Goal: Task Accomplishment & Management: Manage account settings

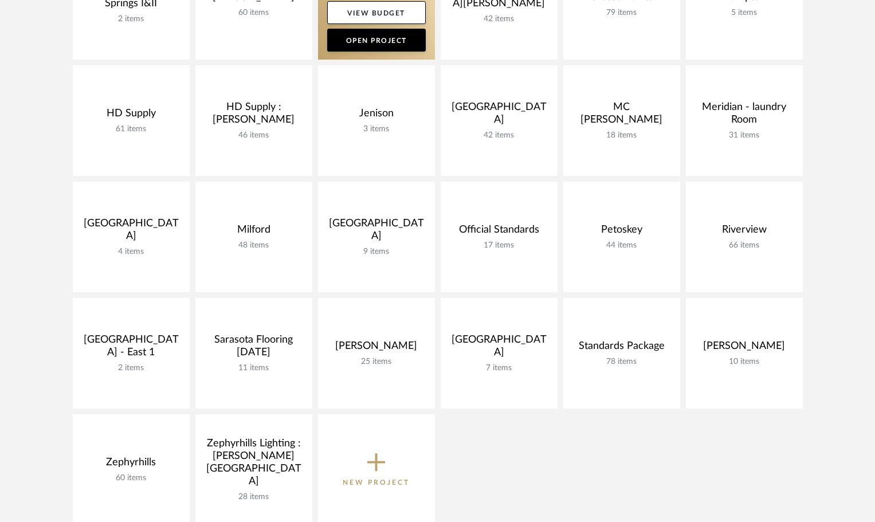
scroll to position [344, 0]
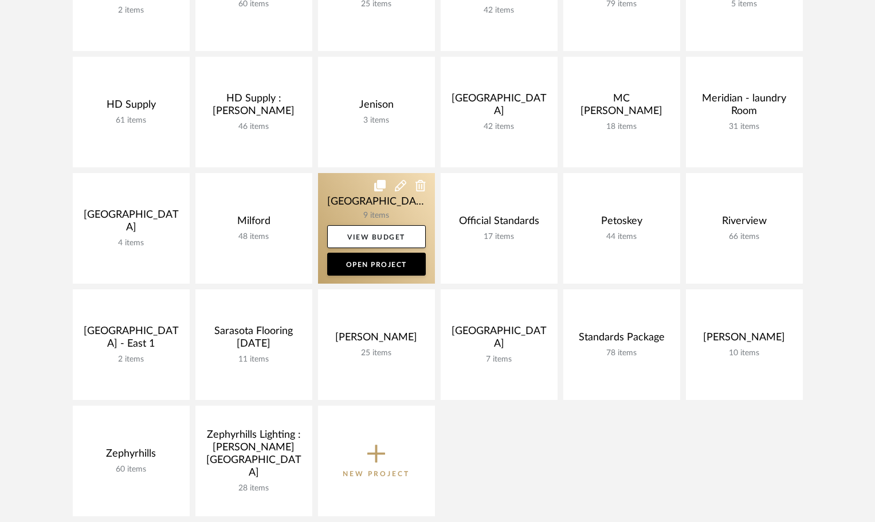
click at [359, 198] on link at bounding box center [376, 228] width 117 height 111
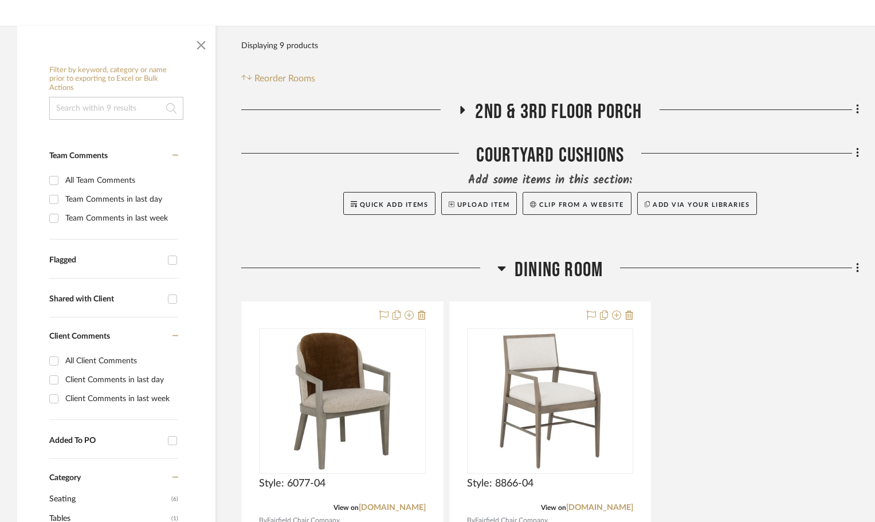
scroll to position [172, 0]
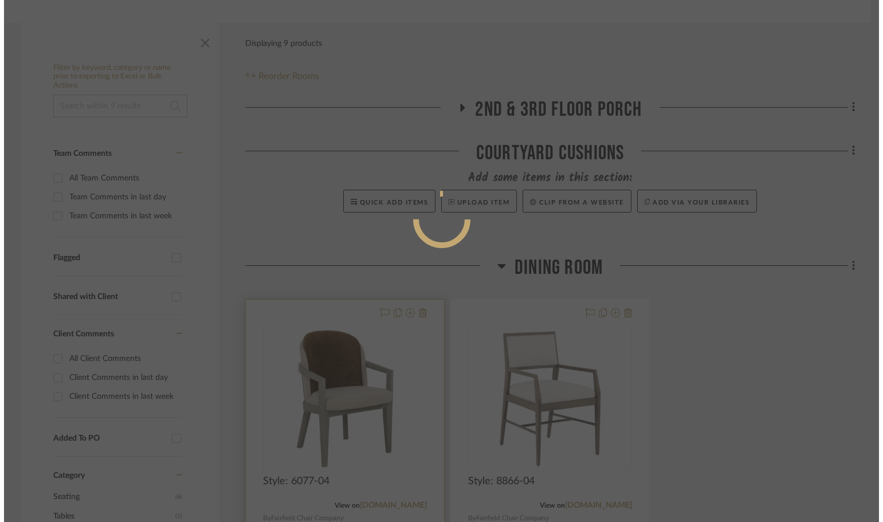
scroll to position [0, 0]
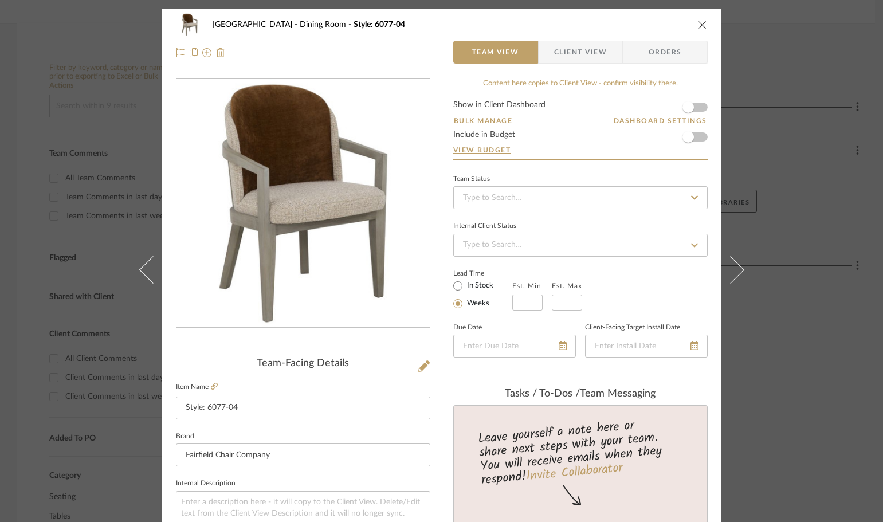
click at [15, 305] on div "Naples Dining Room Style: 6077-04 Team View Client View Orders Team-Facing Deta…" at bounding box center [441, 261] width 883 height 522
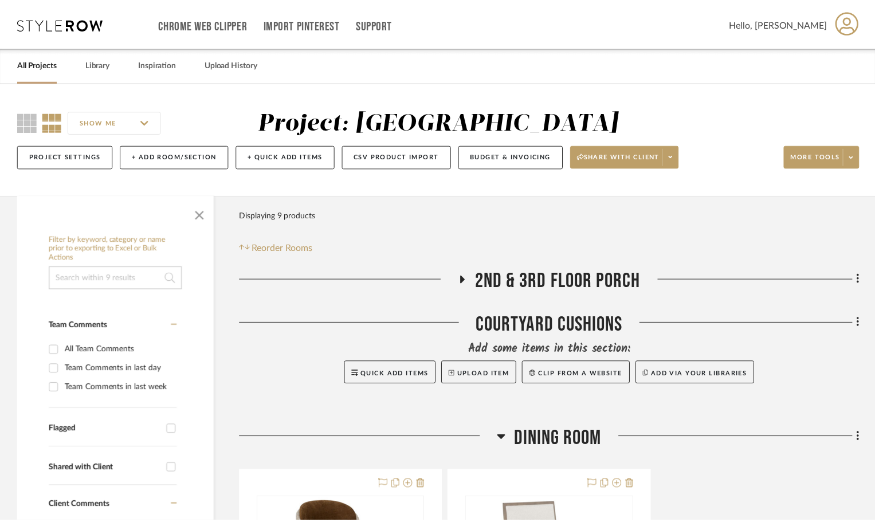
scroll to position [172, 0]
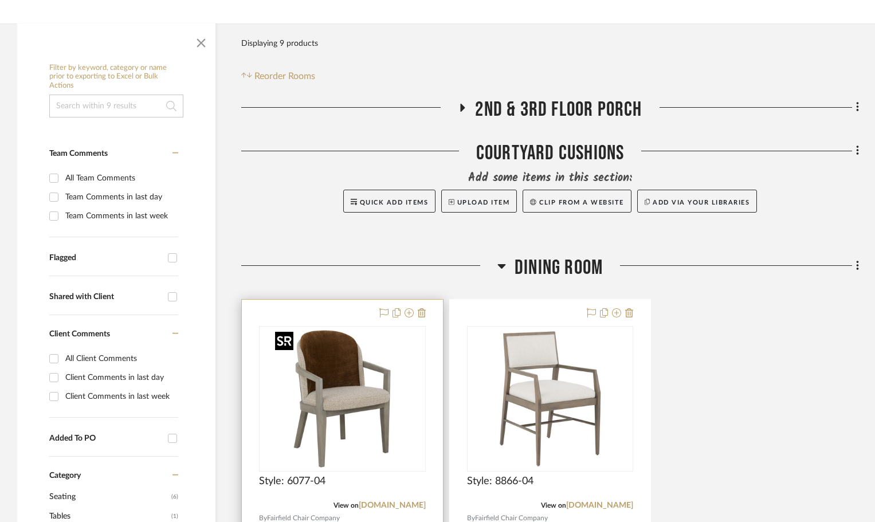
click at [0, 0] on img at bounding box center [0, 0] width 0 height 0
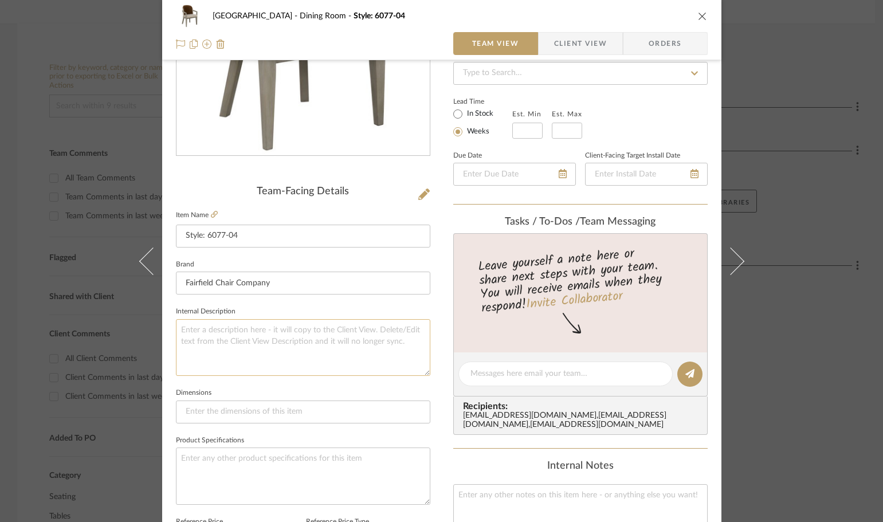
click at [265, 359] on textarea at bounding box center [303, 347] width 254 height 57
click at [256, 357] on textarea "Seat fabric : [PERSON_NAME] : Qulited : Mist ------- Outside fabric : [PERSON_N…" at bounding box center [303, 347] width 254 height 57
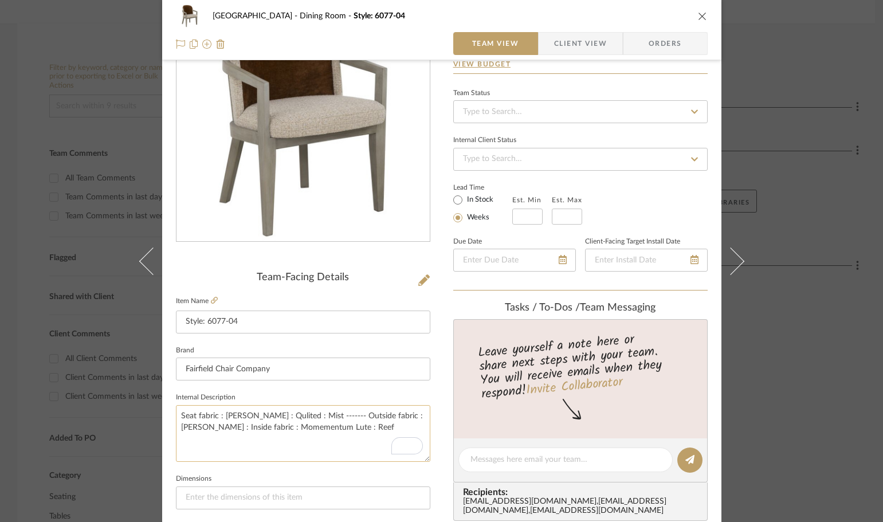
scroll to position [115, 0]
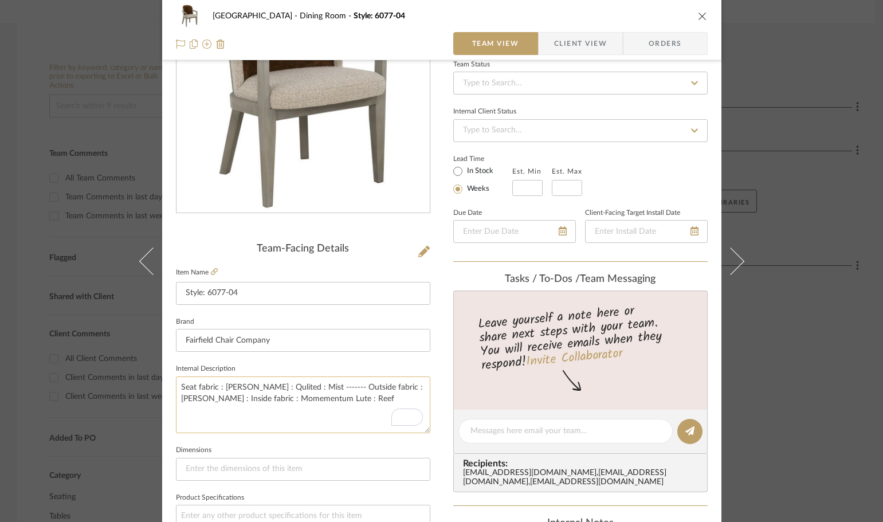
click at [309, 418] on textarea "Seat fabric : [PERSON_NAME] : Qulited : Mist ------- Outside fabric : [PERSON_N…" at bounding box center [303, 404] width 254 height 57
click at [209, 400] on textarea "Seat fabric : [PERSON_NAME] : Qulited : Mist ------- Outside fabric : [PERSON_N…" at bounding box center [303, 404] width 254 height 57
click at [215, 406] on textarea "Seat fabric : [PERSON_NAME] : Qulited : Mist ------- Outside fabric : [PERSON_N…" at bounding box center [303, 404] width 254 height 57
drag, startPoint x: 295, startPoint y: 387, endPoint x: 177, endPoint y: 388, distance: 118.0
click at [177, 388] on textarea "Seat fabric : [PERSON_NAME] : Qulited : Mist ------- Outside fabric : [PERSON_N…" at bounding box center [303, 404] width 254 height 57
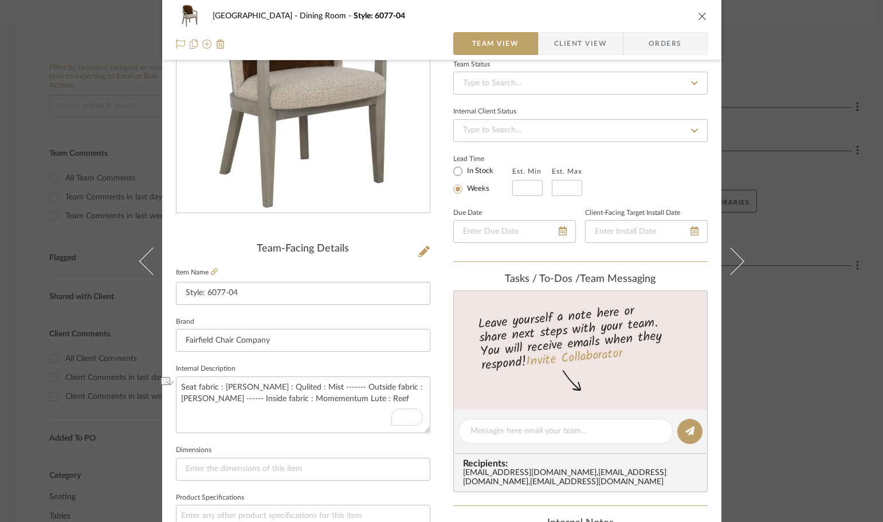
type textarea "Seat fabric : [PERSON_NAME] : Qulited : Mist ------- Outside fabric : [PERSON_N…"
click at [698, 14] on icon "close" at bounding box center [702, 15] width 9 height 9
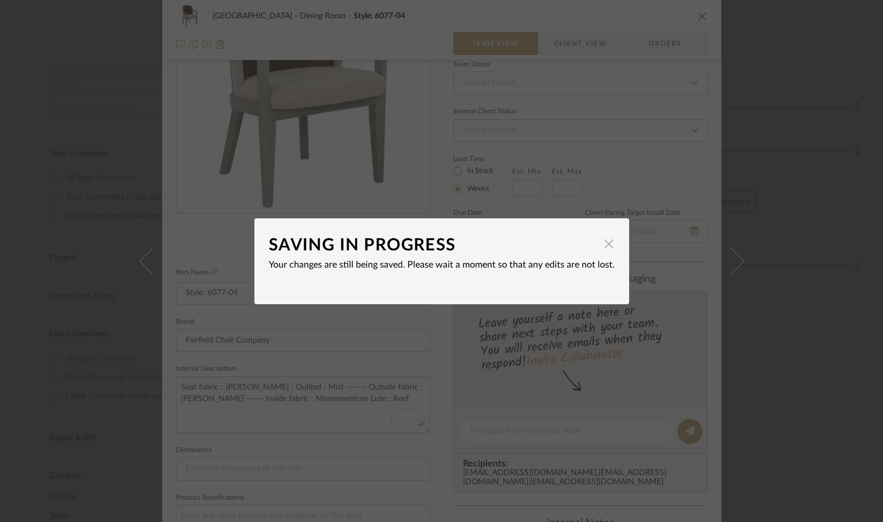
click at [605, 242] on span "button" at bounding box center [609, 244] width 23 height 23
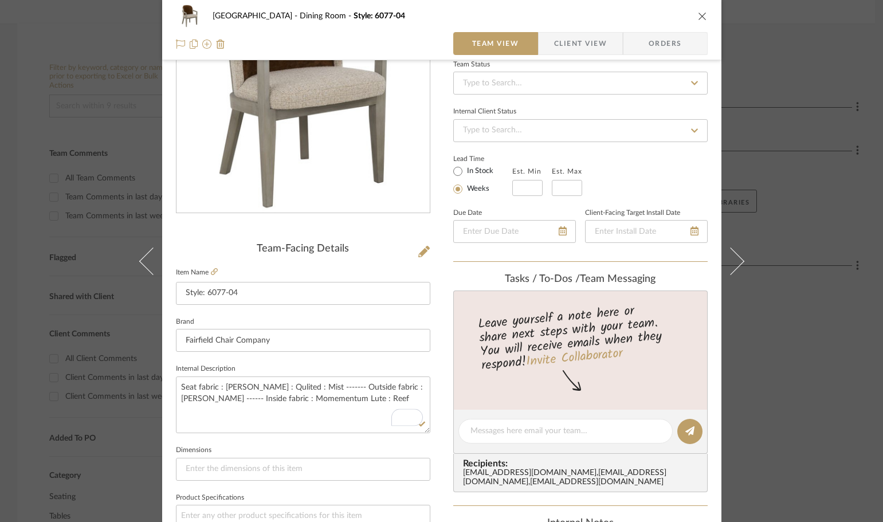
click at [698, 19] on icon "close" at bounding box center [702, 15] width 9 height 9
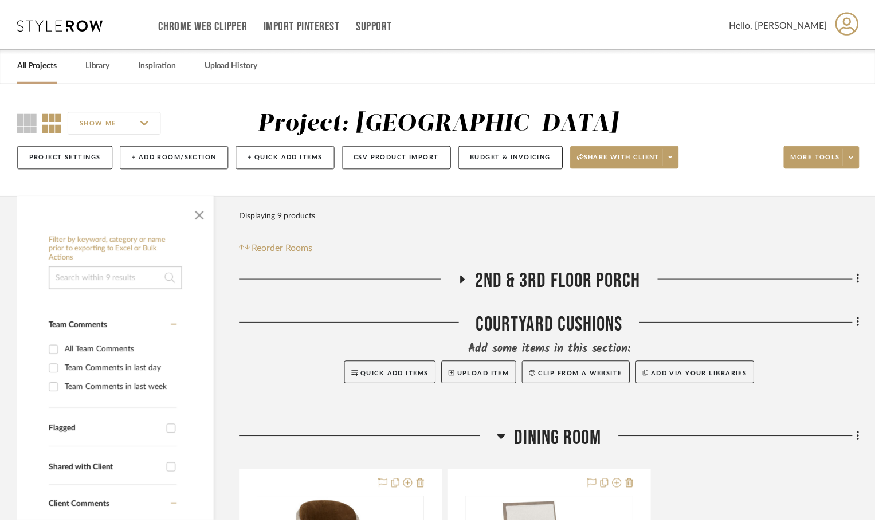
scroll to position [172, 0]
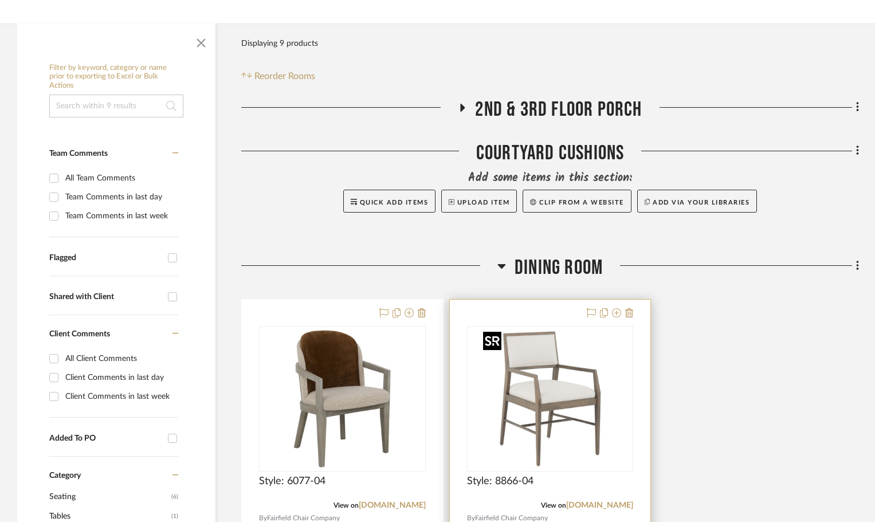
click at [0, 0] on img at bounding box center [0, 0] width 0 height 0
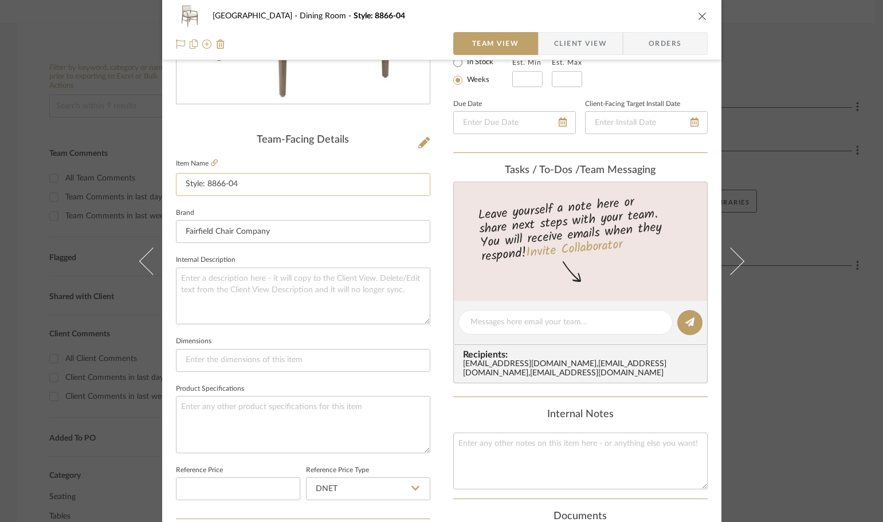
scroll to position [229, 0]
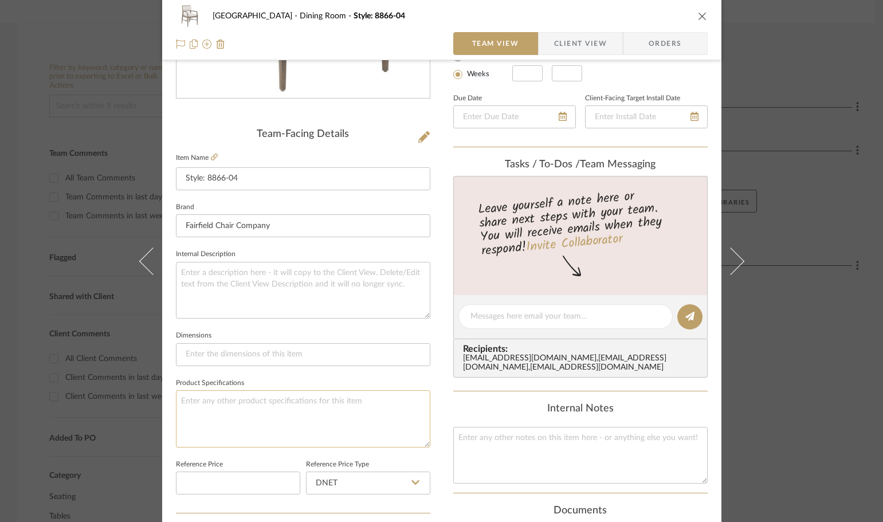
click at [318, 413] on textarea at bounding box center [303, 418] width 254 height 57
paste textarea "Seat fabric : [PERSON_NAME] : Qulited : Mist"
click at [298, 400] on textarea "Seat fabric : [PERSON_NAME] : Qulited : Mist : Front and back fabric : Bu" at bounding box center [303, 418] width 254 height 57
click at [412, 395] on textarea "Seat fabric : [PERSON_NAME] : Qulited : Mist ------ Front and back fabric : Bu" at bounding box center [303, 418] width 254 height 57
click at [426, 402] on textarea "Seat fabric : [PERSON_NAME] : Qulited : Mist ------ Front and back fabric : [PE…" at bounding box center [303, 418] width 254 height 57
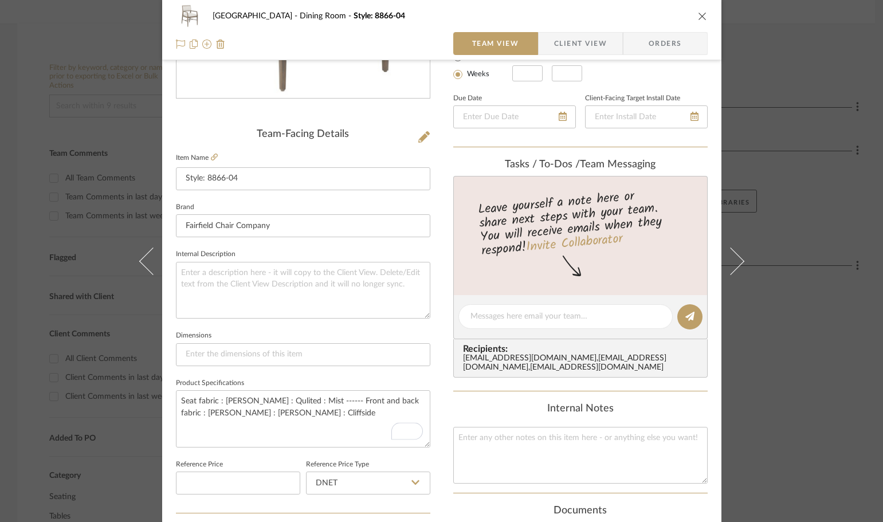
type textarea "Seat fabric : [PERSON_NAME] : Qulited : Mist ------ Front and back fabric : [PE…"
click at [438, 403] on div "Naples Dining Room Style: 8866-04 Team View Client View Orders Team-Facing Deta…" at bounding box center [441, 308] width 559 height 1058
click at [698, 16] on icon "close" at bounding box center [702, 15] width 9 height 9
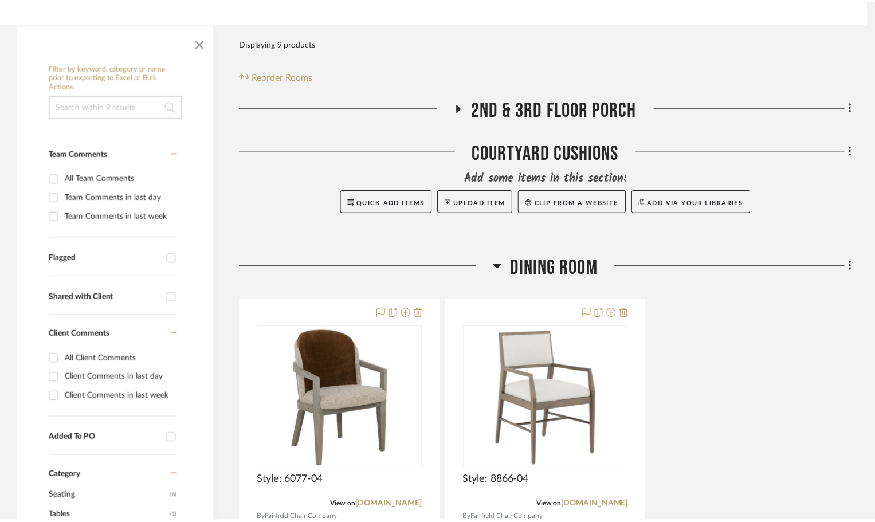
scroll to position [172, 0]
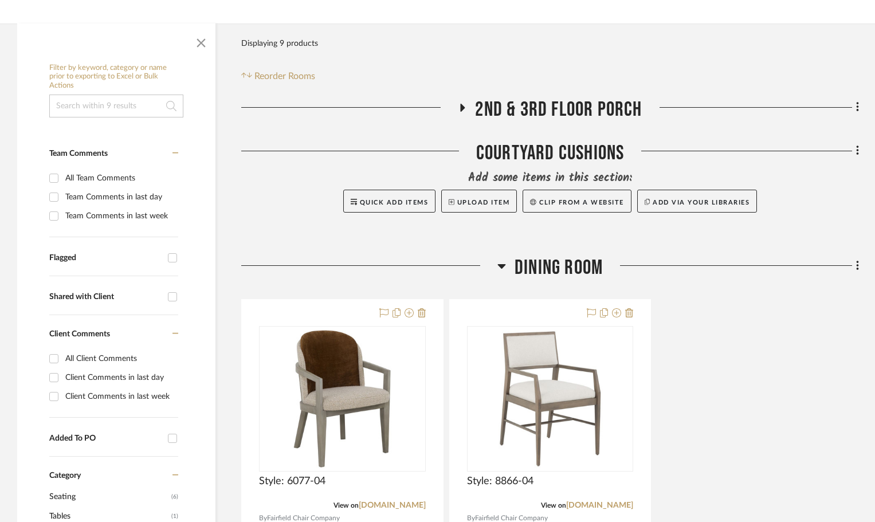
click at [497, 265] on icon at bounding box center [501, 266] width 9 height 14
